Goal: Information Seeking & Learning: Learn about a topic

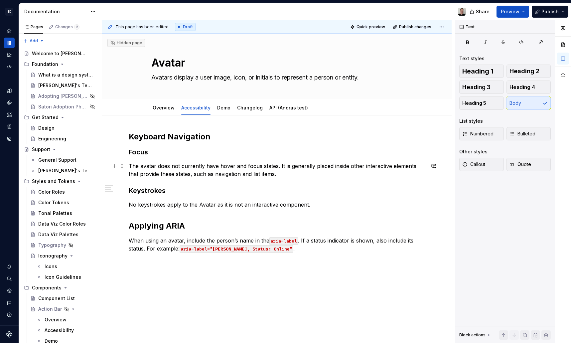
scroll to position [20, 0]
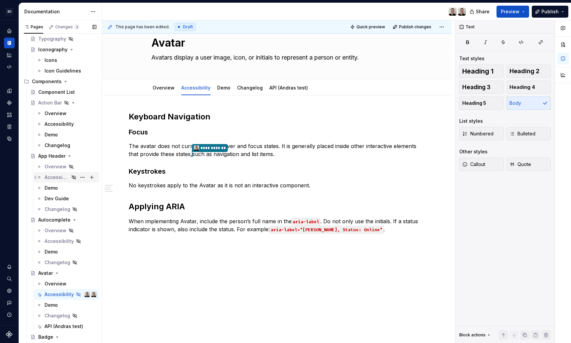
type textarea "*"
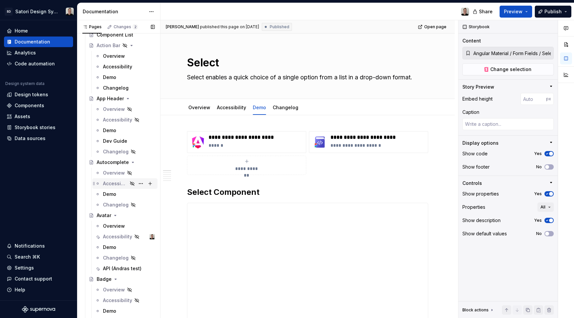
scroll to position [264, 0]
click at [111, 237] on div "Accessibility" at bounding box center [115, 236] width 25 height 7
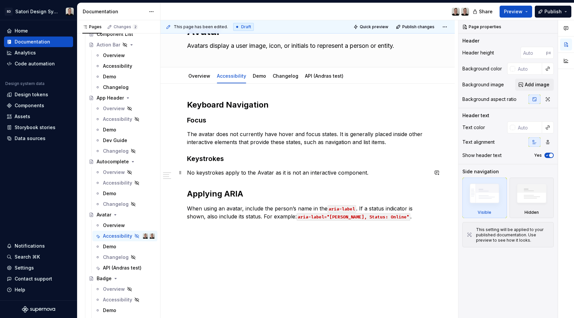
scroll to position [37, 0]
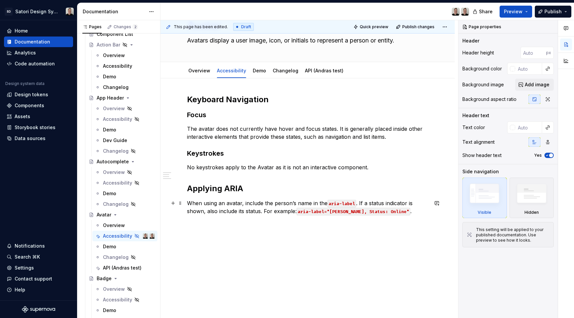
click at [228, 205] on p "When using an avatar, include the person’s name in the aria-label . If a status…" at bounding box center [307, 207] width 241 height 16
type textarea "*"
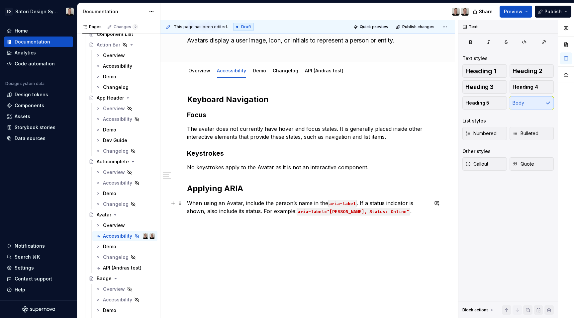
click at [214, 204] on p "When using an Avatar, include the person’s name in the aria-label . If a status…" at bounding box center [307, 207] width 241 height 16
click at [245, 204] on p "When implementing an Avatar, include the person’s name in the aria-label . If a…" at bounding box center [307, 211] width 241 height 24
click at [371, 202] on p "When implementing Avatar, include the person’s name in the aria-label . If a st…" at bounding box center [307, 207] width 241 height 16
click at [309, 204] on p "When implementing Avatar, include the person’s name in the aria-label . If a st…" at bounding box center [307, 207] width 241 height 16
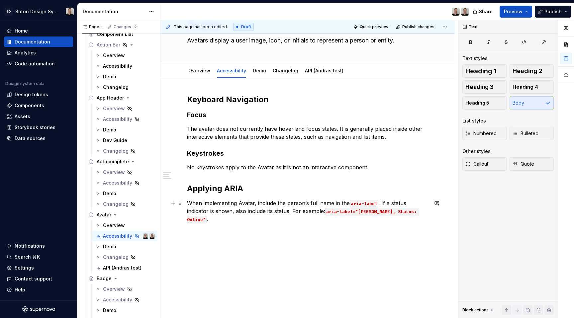
click at [379, 203] on p "When implementing Avatar, include the person’s full name in the aria-label . If…" at bounding box center [307, 211] width 241 height 24
click at [278, 214] on p "When implementing Avatar, include the person’s full name in the aria-label . Do…" at bounding box center [307, 211] width 241 height 24
click at [323, 212] on p "When implementing Avatar, include the person’s full name in the aria-label . Do…" at bounding box center [307, 211] width 241 height 24
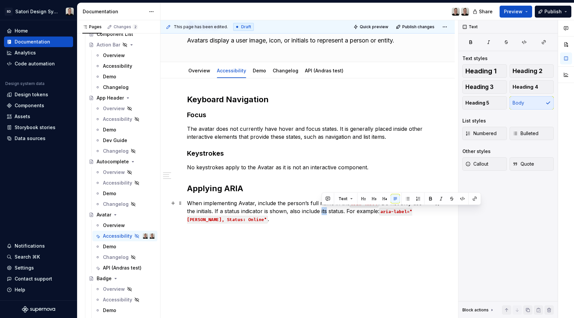
click at [323, 212] on p "When implementing Avatar, include the person’s full name in the aria-label . Do…" at bounding box center [307, 211] width 241 height 24
click at [303, 140] on p "The avatar does not currently have hover and focus states. It is generally plac…" at bounding box center [307, 133] width 241 height 16
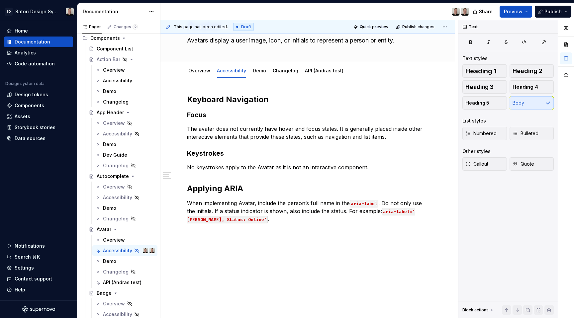
scroll to position [232, 0]
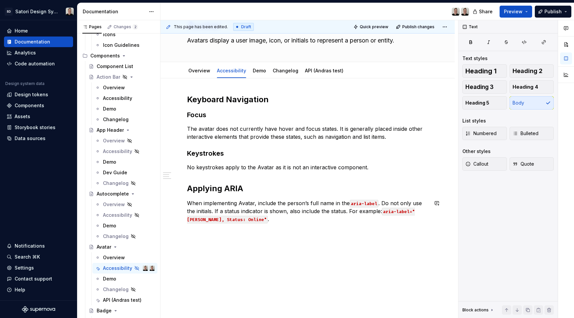
type textarea "*"
